Goal: Navigation & Orientation: Find specific page/section

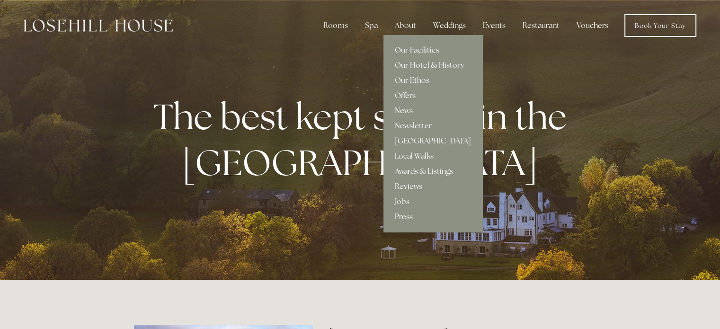
click at [409, 53] on link "Our Facilities" at bounding box center [432, 50] width 99 height 15
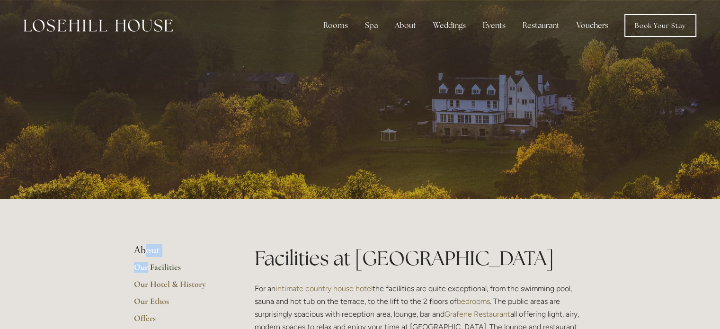
drag, startPoint x: 146, startPoint y: 261, endPoint x: 146, endPoint y: 249, distance: 11.8
click at [103, 29] on img at bounding box center [98, 25] width 149 height 12
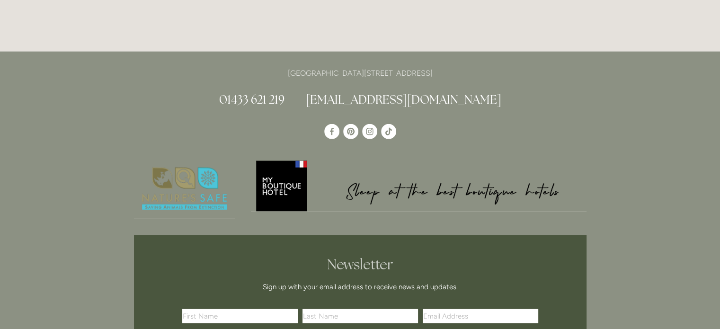
scroll to position [2592, 0]
